Goal: Task Accomplishment & Management: Use online tool/utility

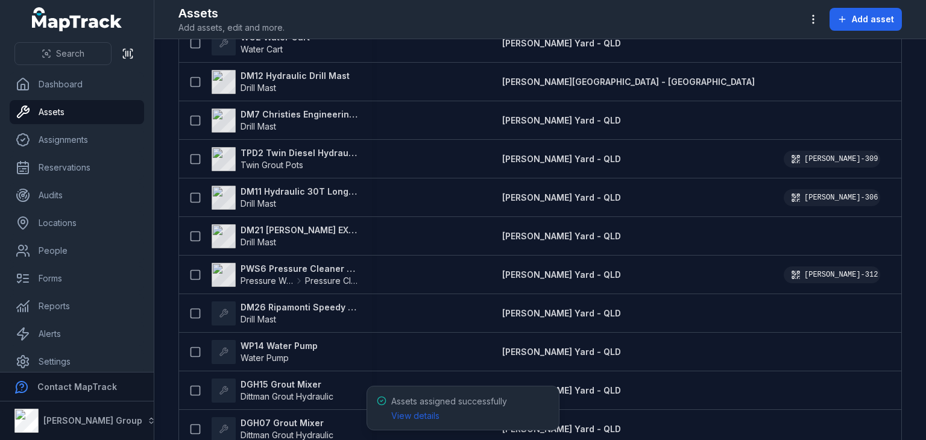
scroll to position [675, 0]
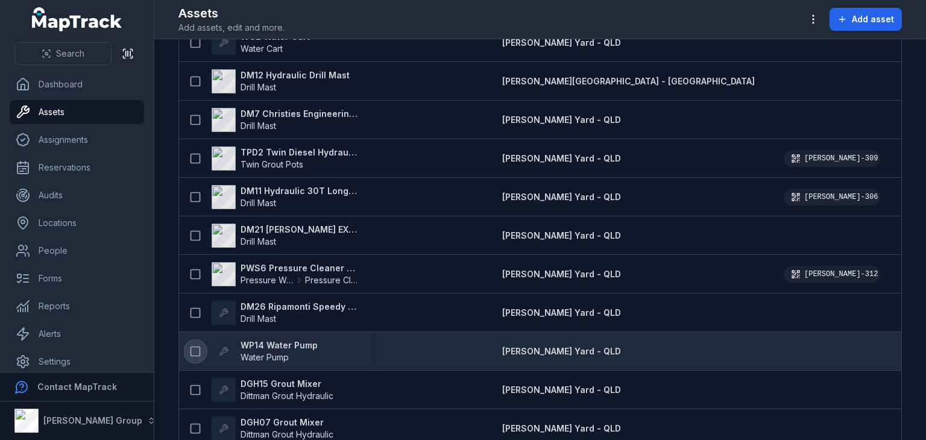
click at [195, 350] on icon at bounding box center [195, 351] width 12 height 12
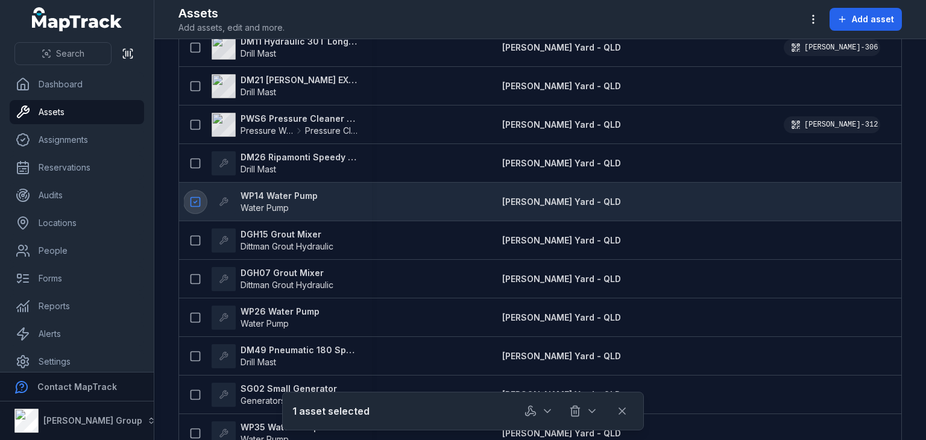
scroll to position [825, 0]
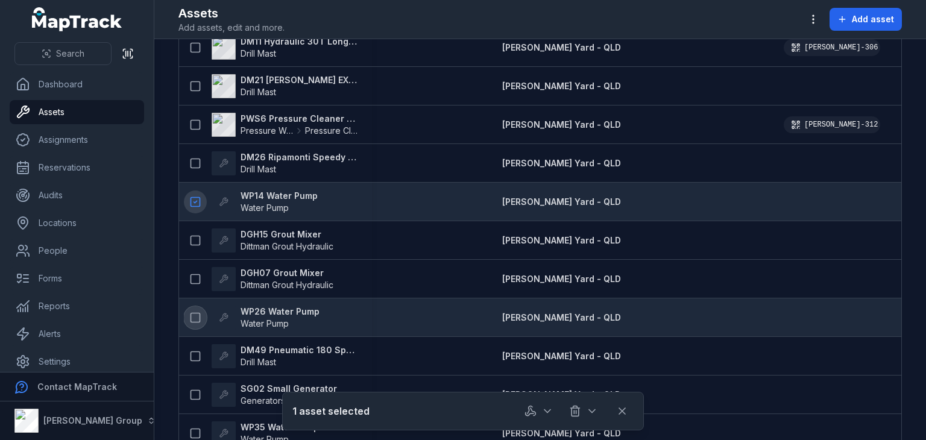
click at [200, 318] on icon at bounding box center [195, 318] width 12 height 12
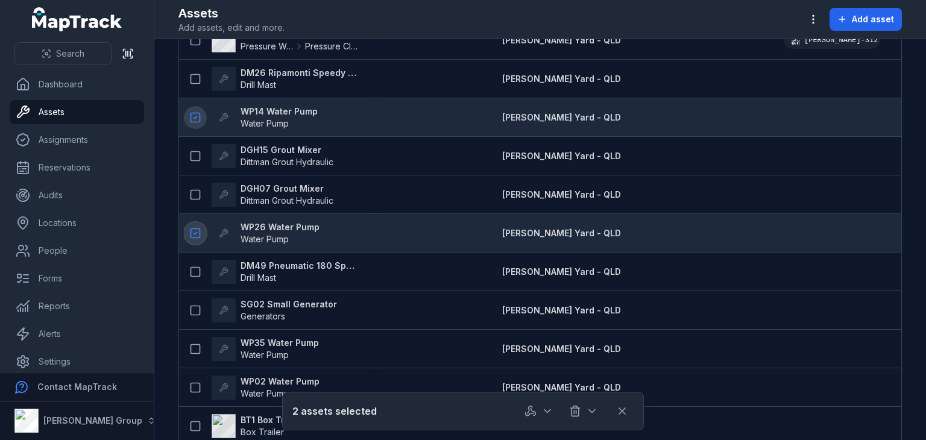
scroll to position [914, 0]
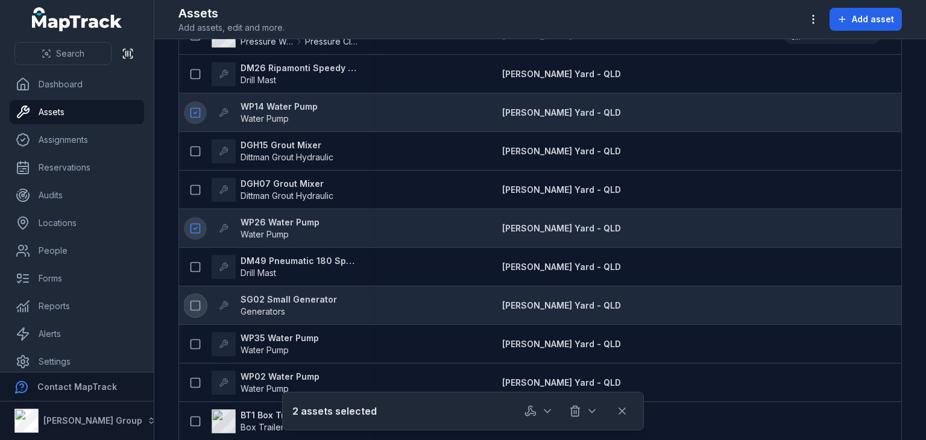
click at [195, 304] on icon at bounding box center [195, 306] width 12 height 12
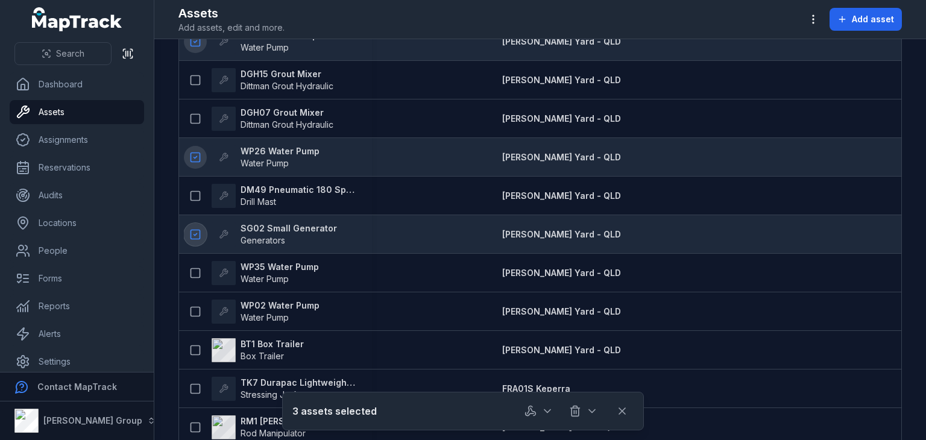
scroll to position [1001, 0]
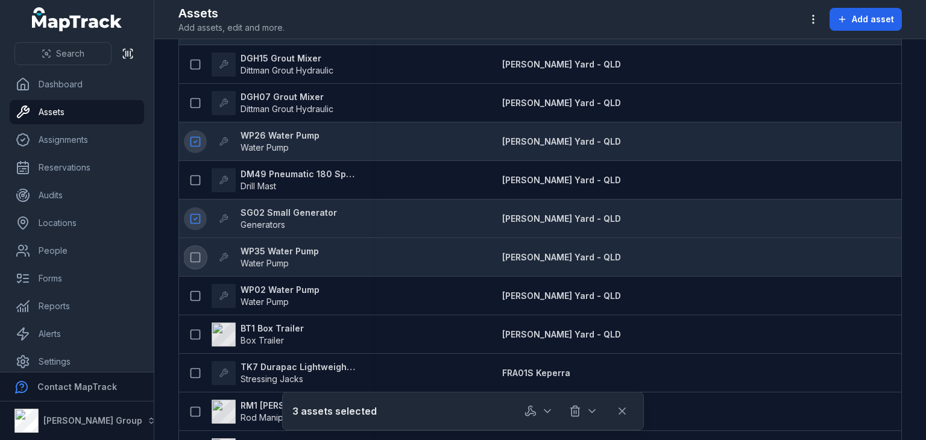
click at [197, 258] on icon at bounding box center [195, 257] width 12 height 12
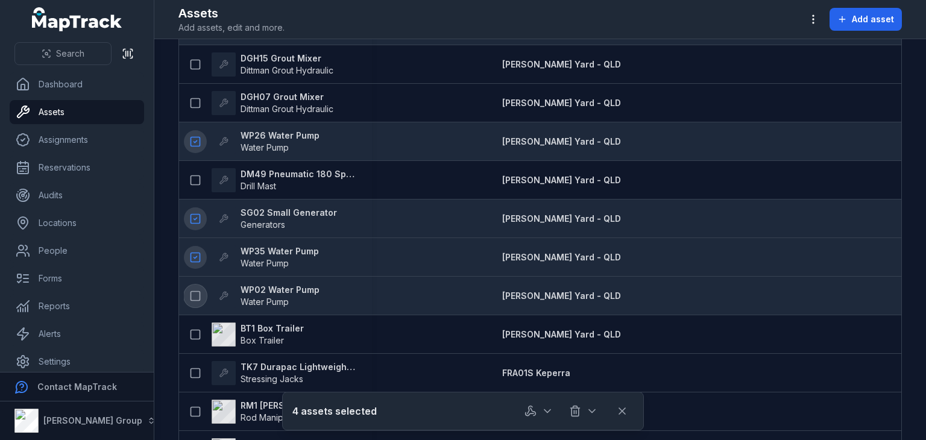
click at [196, 294] on icon at bounding box center [195, 296] width 12 height 12
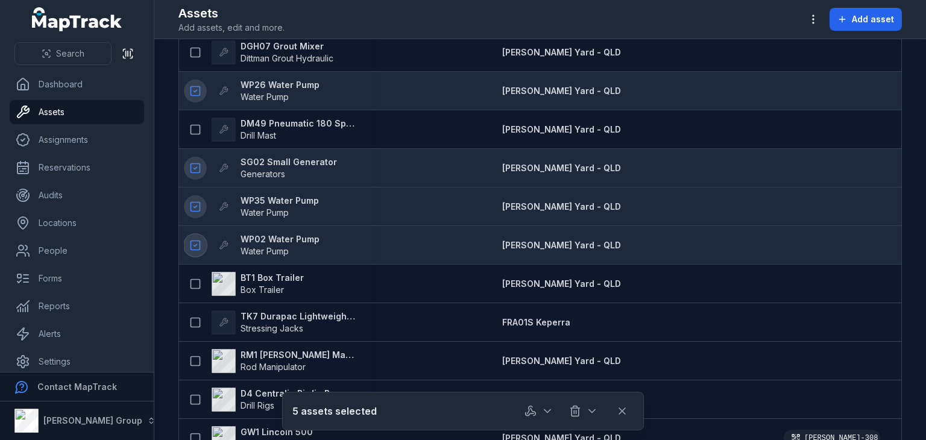
scroll to position [1044, 0]
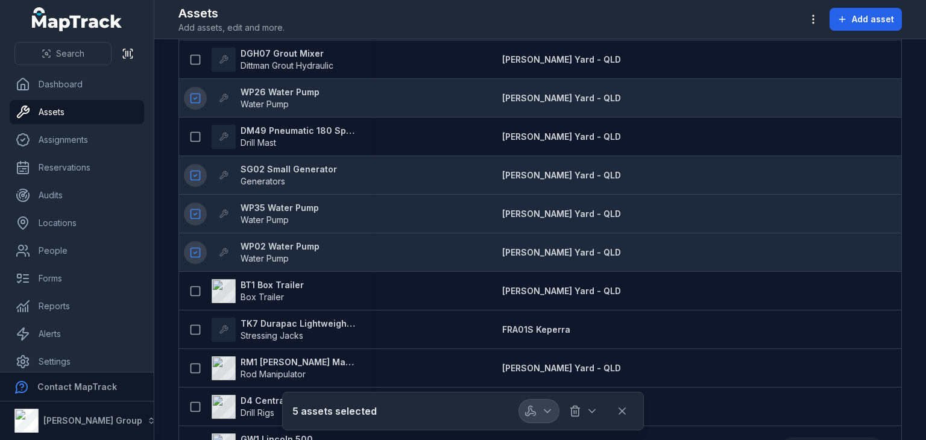
click at [526, 408] on icon "button" at bounding box center [530, 411] width 12 height 12
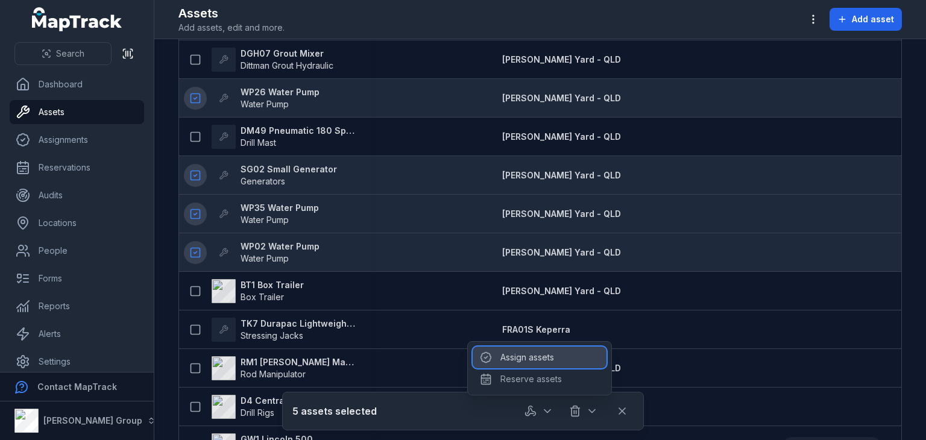
click at [535, 362] on div "Assign assets" at bounding box center [540, 358] width 134 height 22
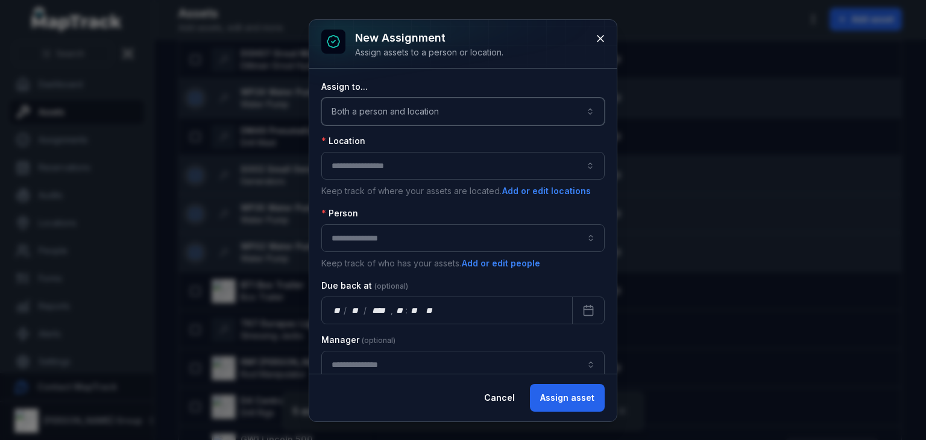
click at [441, 124] on button "Both a person and location ****" at bounding box center [462, 112] width 283 height 28
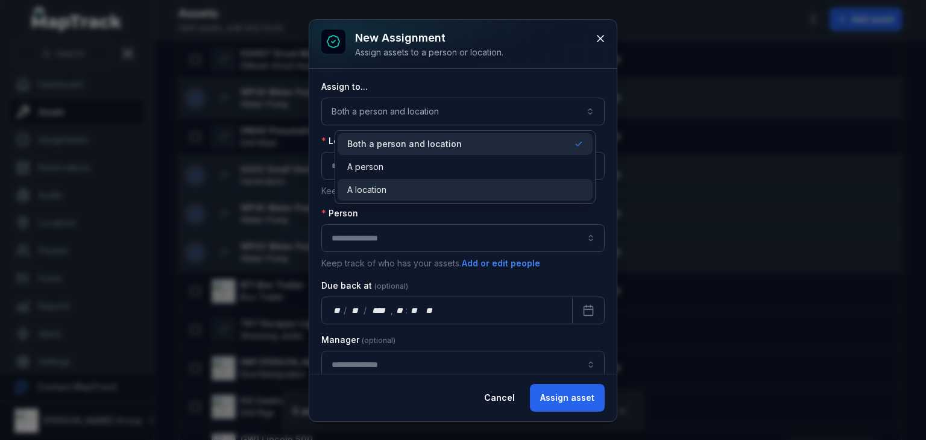
click at [410, 192] on div "A location" at bounding box center [464, 190] width 235 height 12
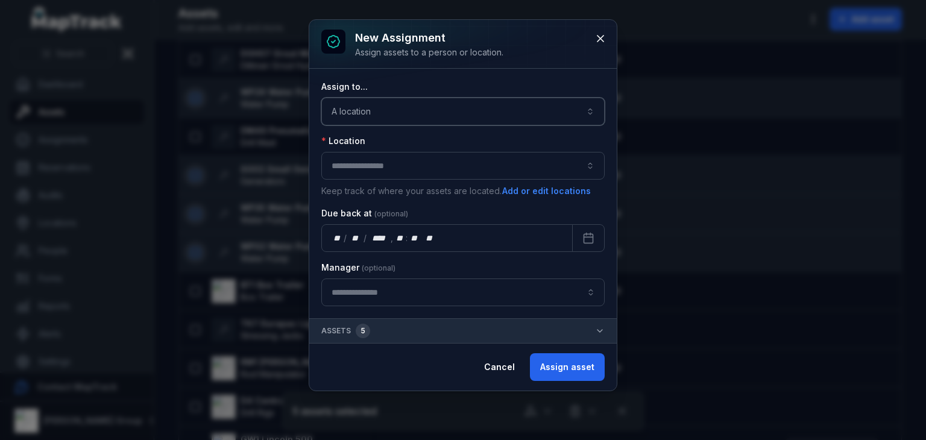
click at [371, 152] on button "button" at bounding box center [462, 166] width 283 height 28
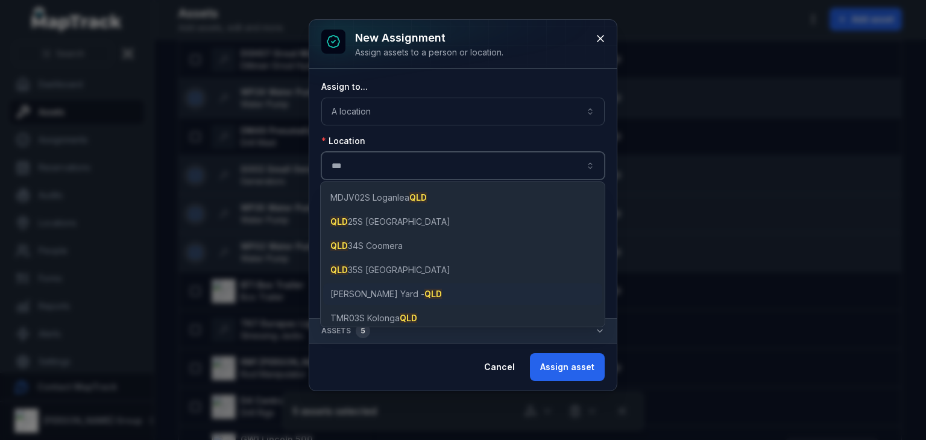
type input "***"
click at [569, 372] on button "Assign asset" at bounding box center [567, 367] width 75 height 28
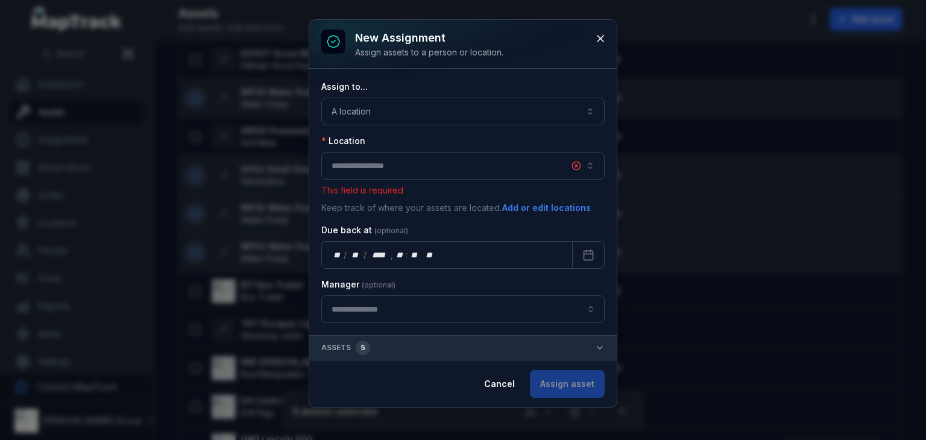
click at [418, 152] on button "button" at bounding box center [462, 166] width 283 height 28
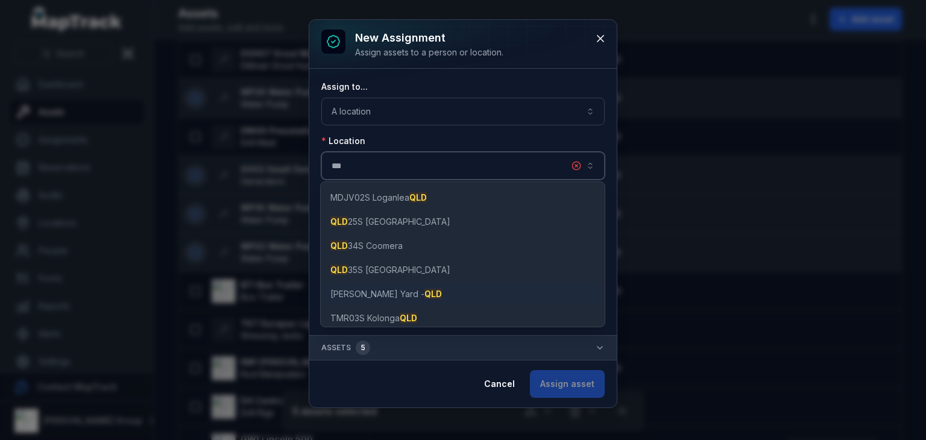
type input "***"
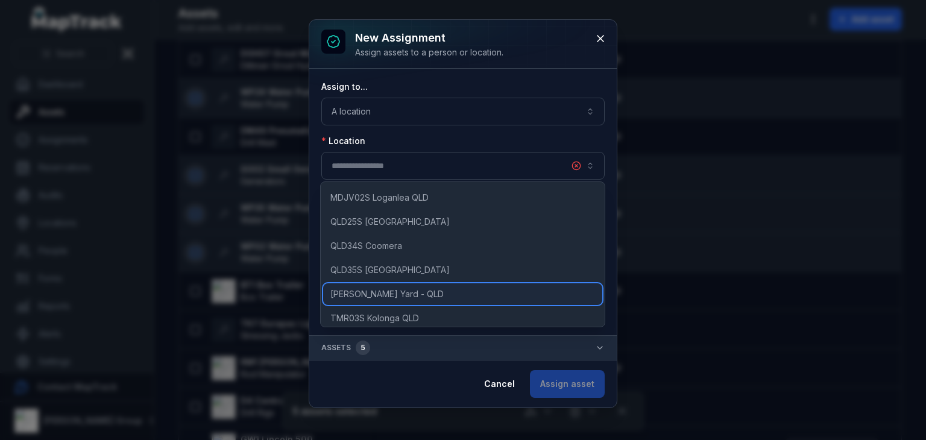
click at [356, 288] on span "[PERSON_NAME] Yard - QLD" at bounding box center [386, 294] width 113 height 12
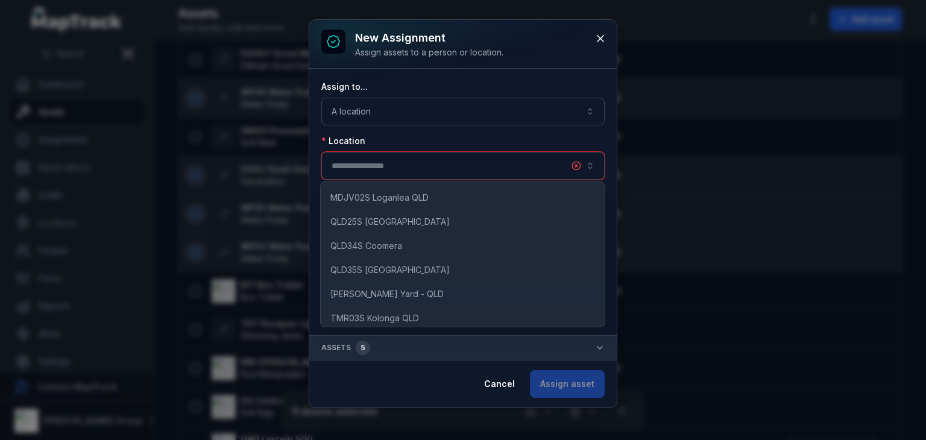
type input "**********"
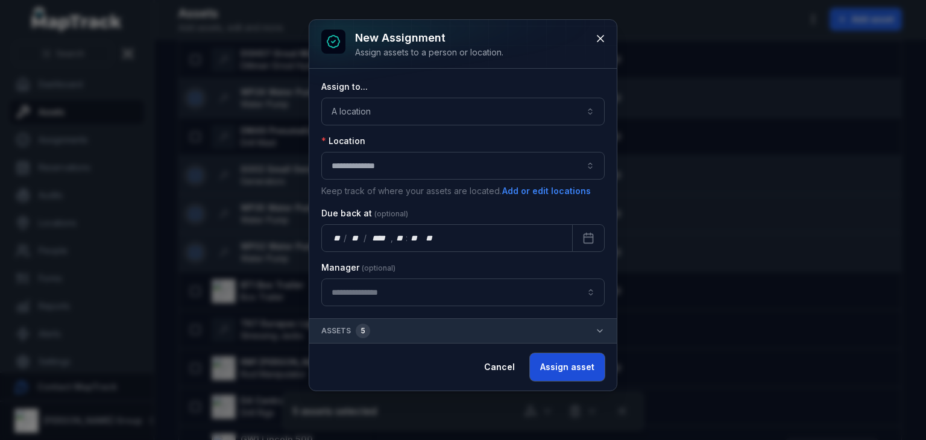
click at [576, 367] on button "Assign asset" at bounding box center [567, 367] width 75 height 28
